Goal: Check status

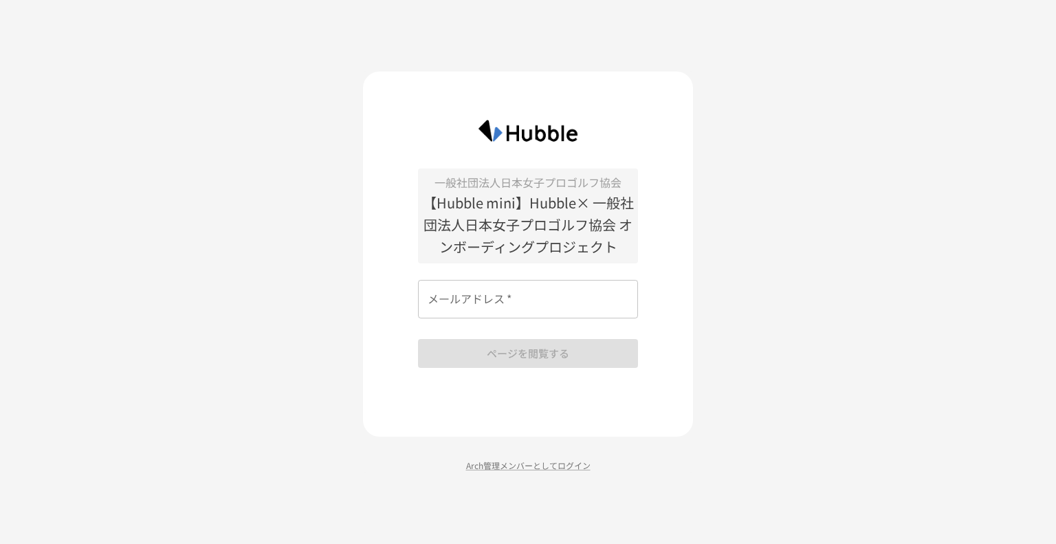
click at [566, 294] on input "メールアドレス   *" at bounding box center [528, 299] width 220 height 38
type input "**********"
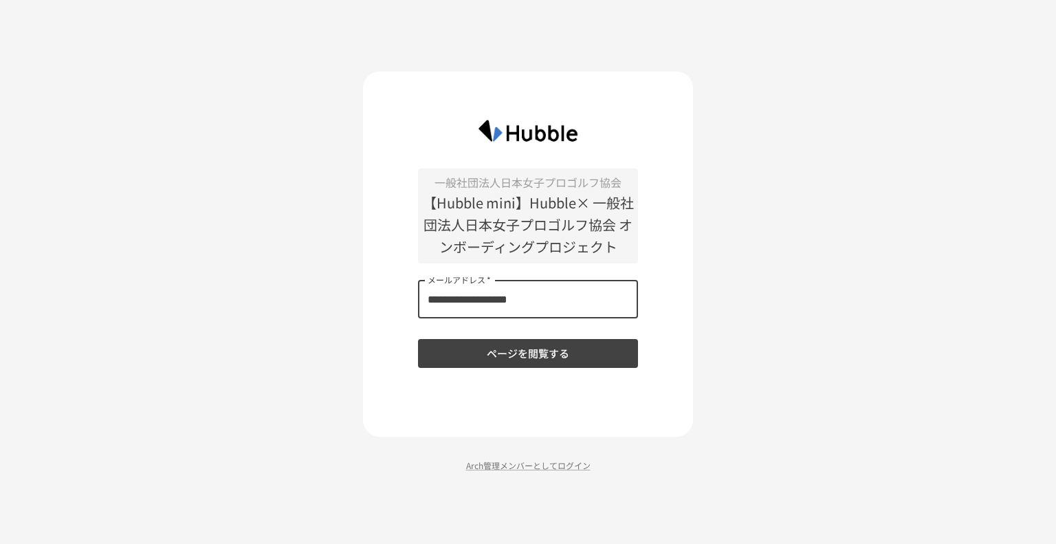
click at [550, 349] on button "ページを閲覧する" at bounding box center [528, 353] width 220 height 29
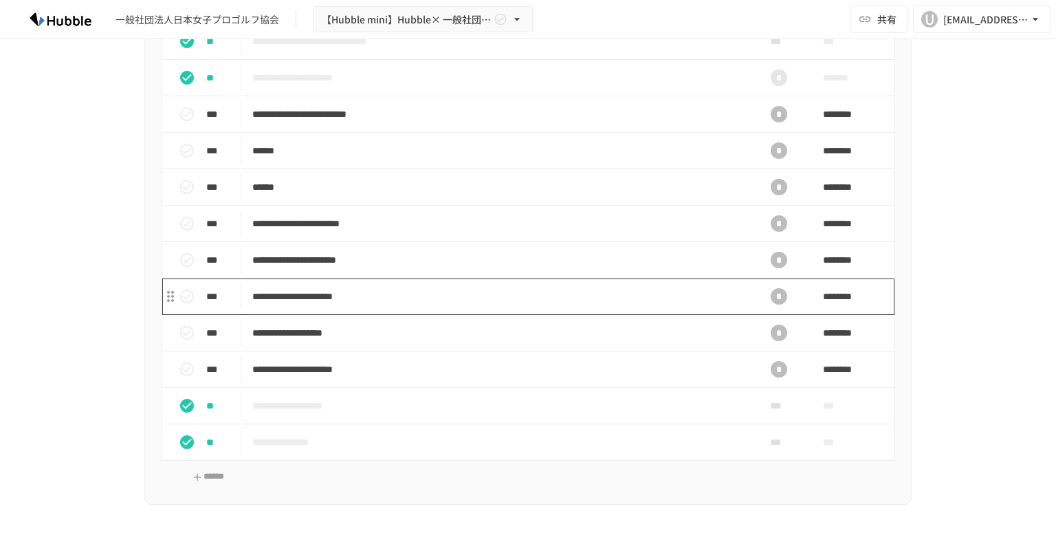
scroll to position [1856, 0]
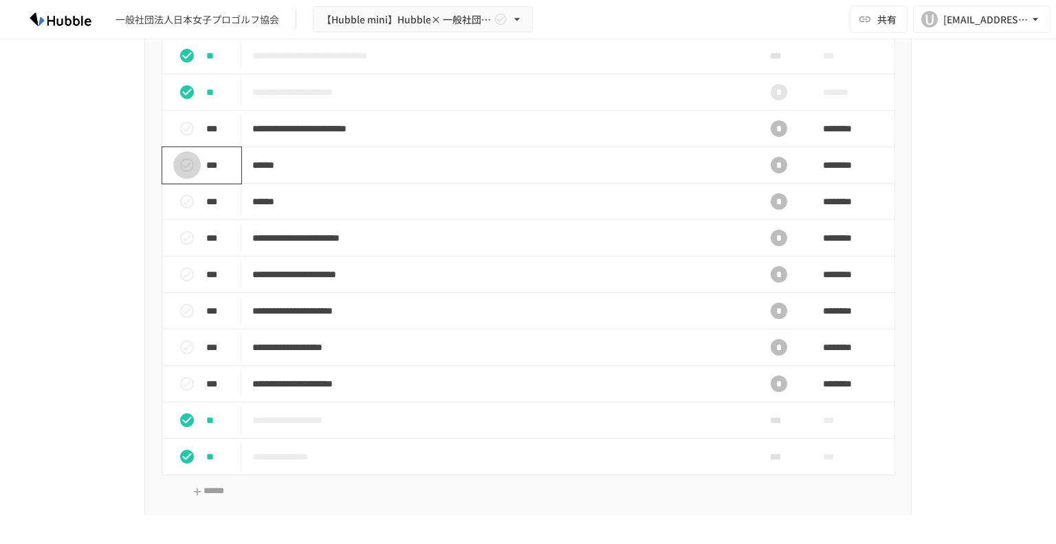
click at [173, 162] on button "status" at bounding box center [186, 164] width 27 height 27
click at [179, 188] on button "status" at bounding box center [186, 201] width 27 height 27
click at [190, 123] on button "status" at bounding box center [186, 128] width 27 height 27
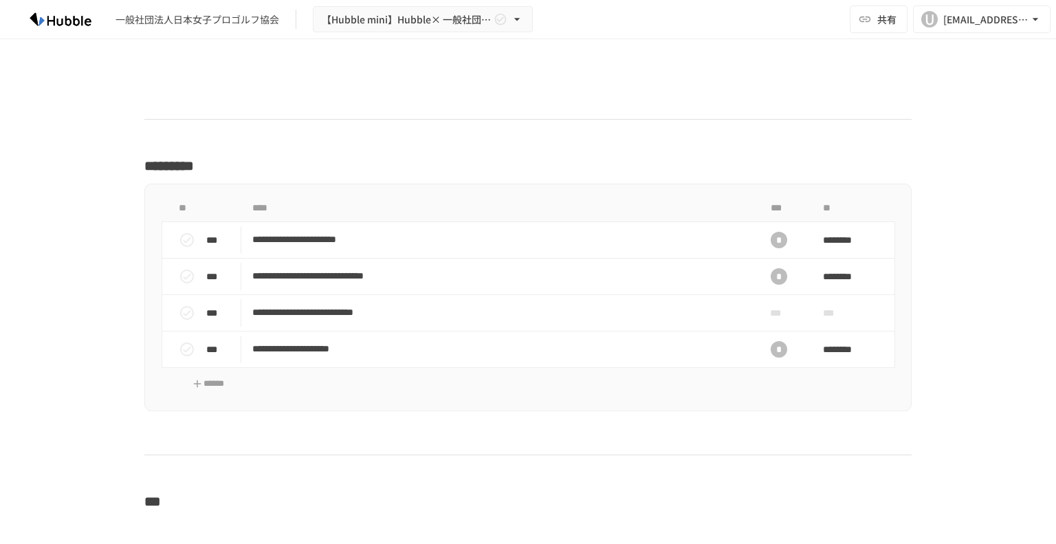
scroll to position [2612, 0]
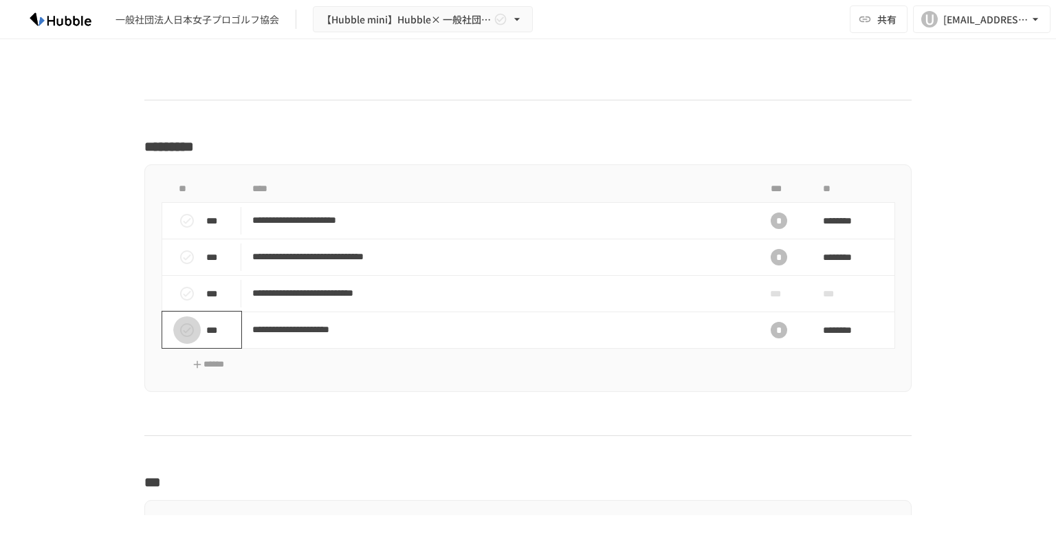
click at [186, 327] on icon "status" at bounding box center [187, 330] width 16 height 16
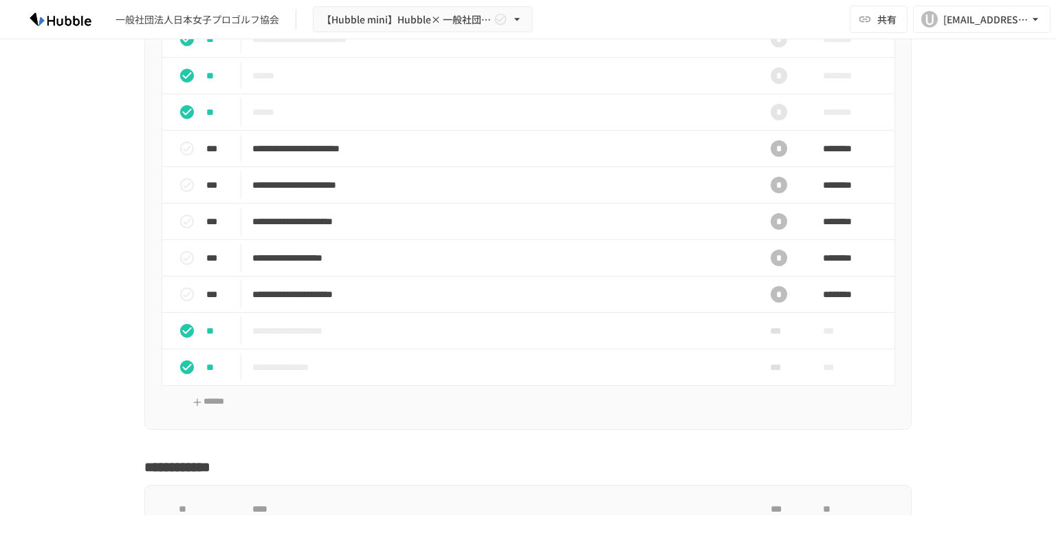
scroll to position [1856, 0]
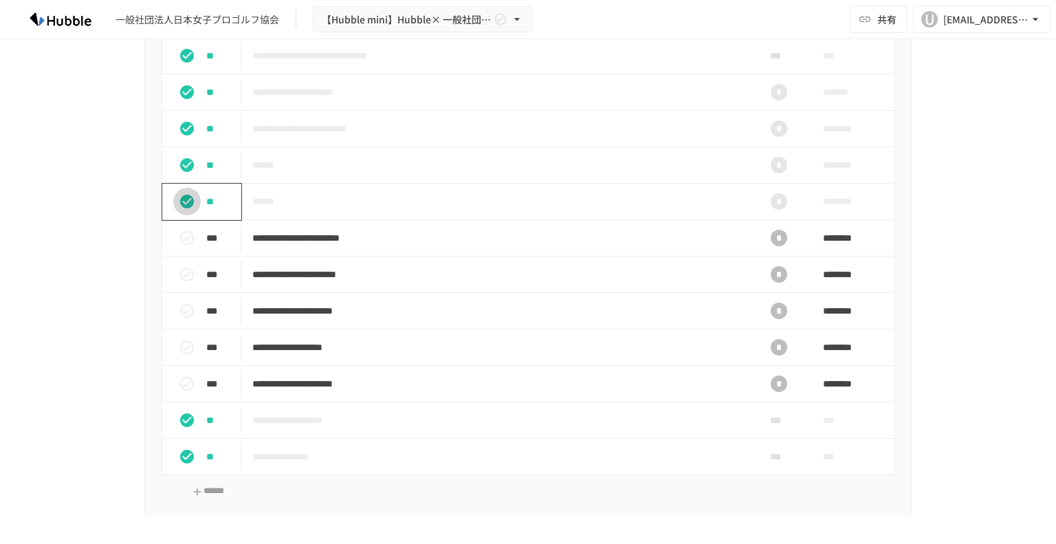
click at [177, 205] on button "status" at bounding box center [186, 201] width 27 height 27
click at [180, 310] on icon "status" at bounding box center [187, 310] width 16 height 16
